Goal: Task Accomplishment & Management: Complete application form

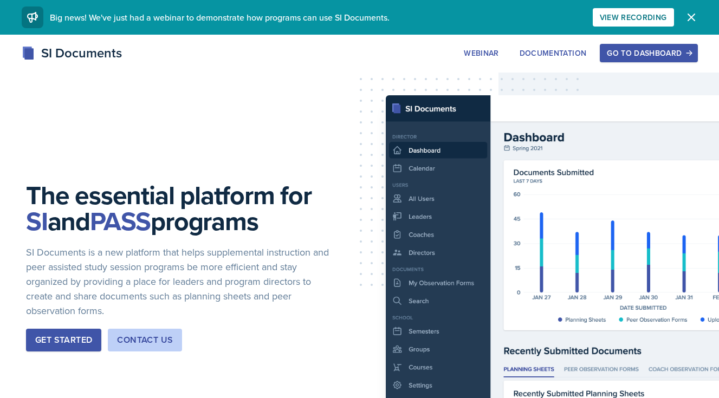
click at [640, 59] on button "Go to Dashboard" at bounding box center [649, 53] width 98 height 18
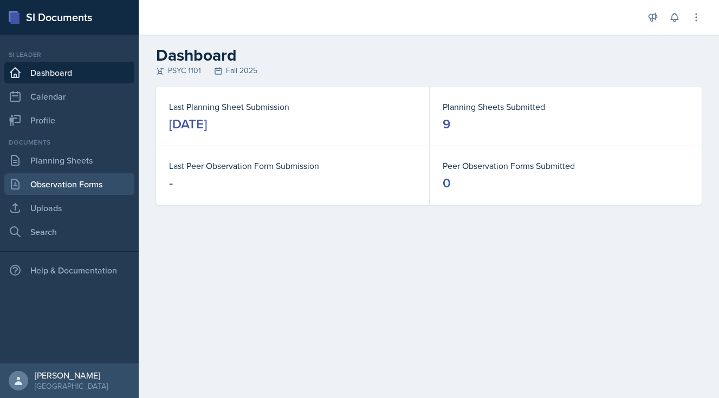
click at [89, 188] on link "Observation Forms" at bounding box center [69, 184] width 130 height 22
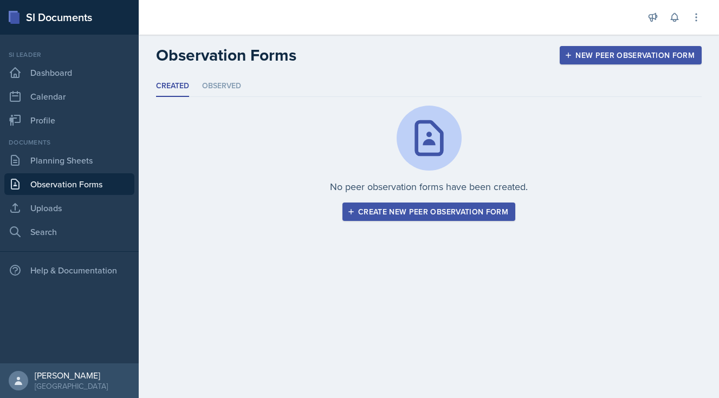
click at [410, 212] on div "Create new peer observation form" at bounding box center [428, 211] width 159 height 9
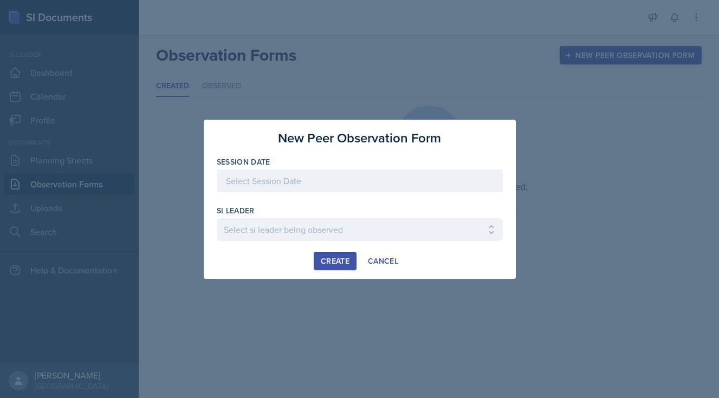
click at [300, 181] on div at bounding box center [360, 181] width 286 height 23
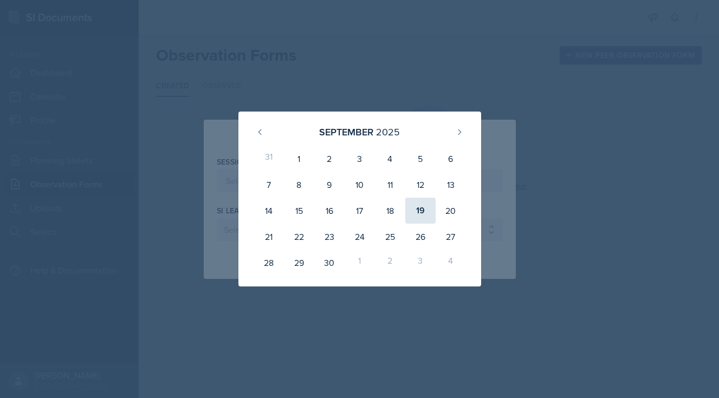
click at [417, 211] on div "19" at bounding box center [420, 211] width 30 height 26
type input "[DATE]"
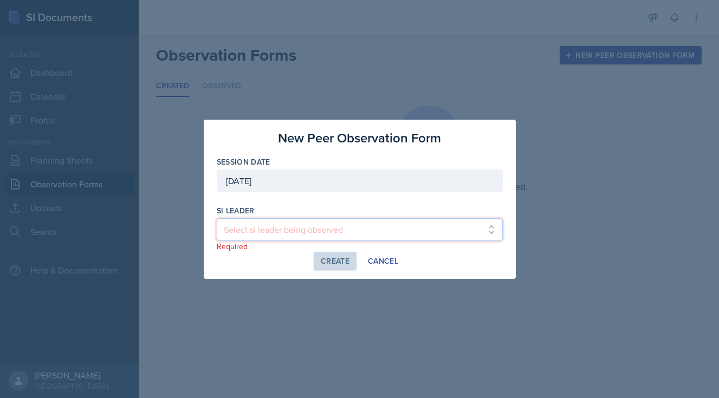
select select "c01160dc-055e-4985-8e6c-100952cd2e8c"
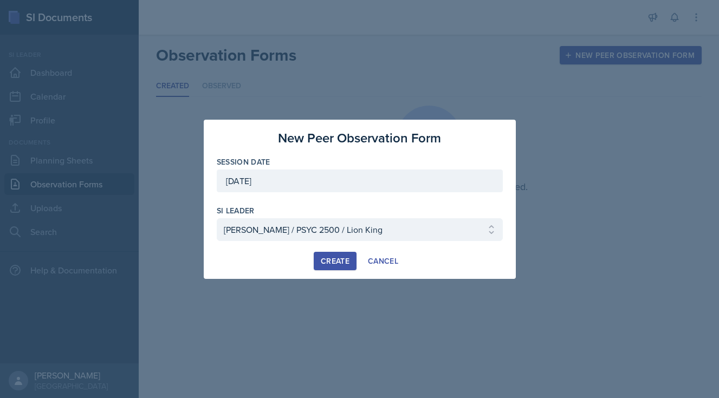
click at [348, 259] on div "Create" at bounding box center [335, 261] width 29 height 9
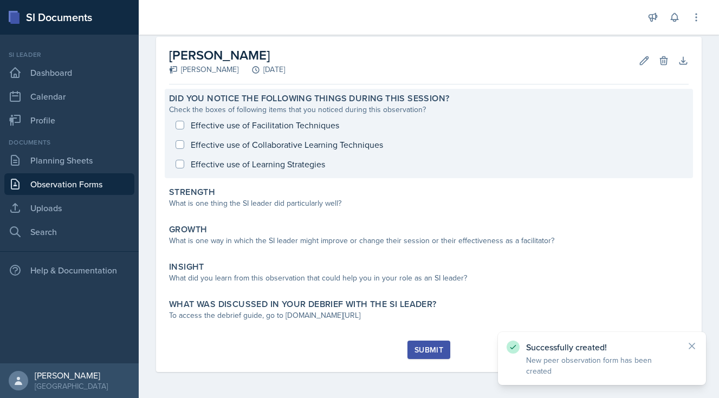
scroll to position [48, 0]
